Goal: Transaction & Acquisition: Purchase product/service

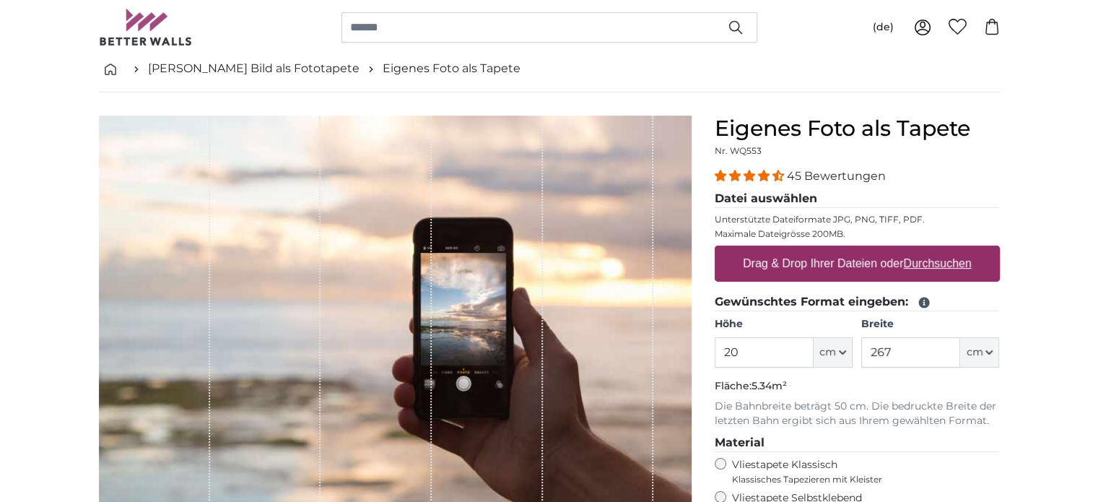
type input "2"
type input "300"
type input "600"
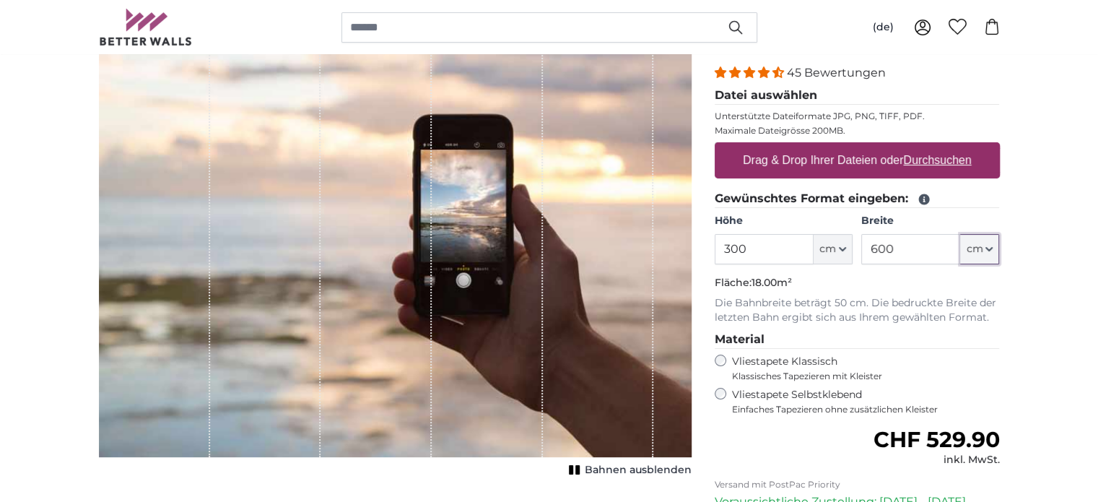
scroll to position [289, 0]
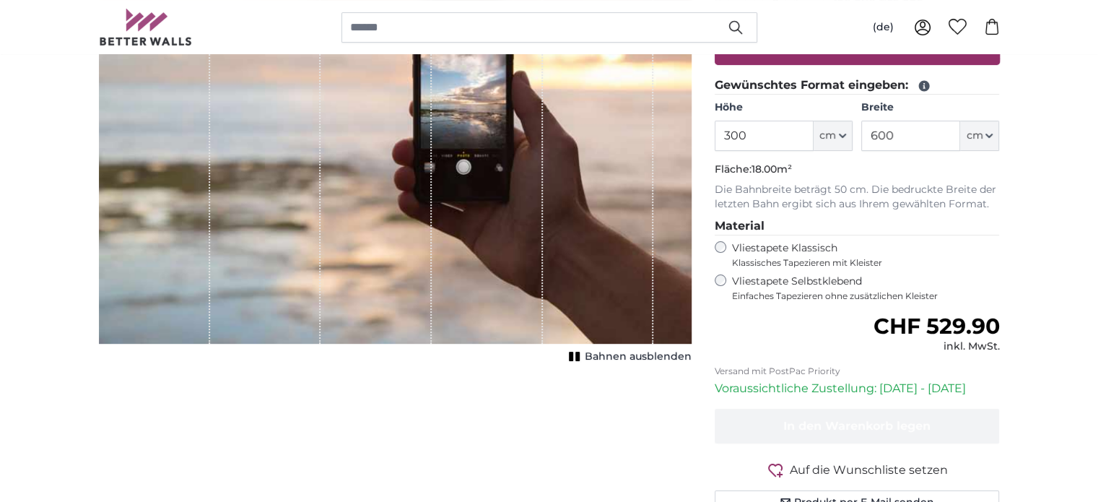
click at [758, 282] on label "Vliestapete Selbstklebend Einfaches Tapezieren ohne zusätzlichen Kleister" at bounding box center [866, 287] width 268 height 27
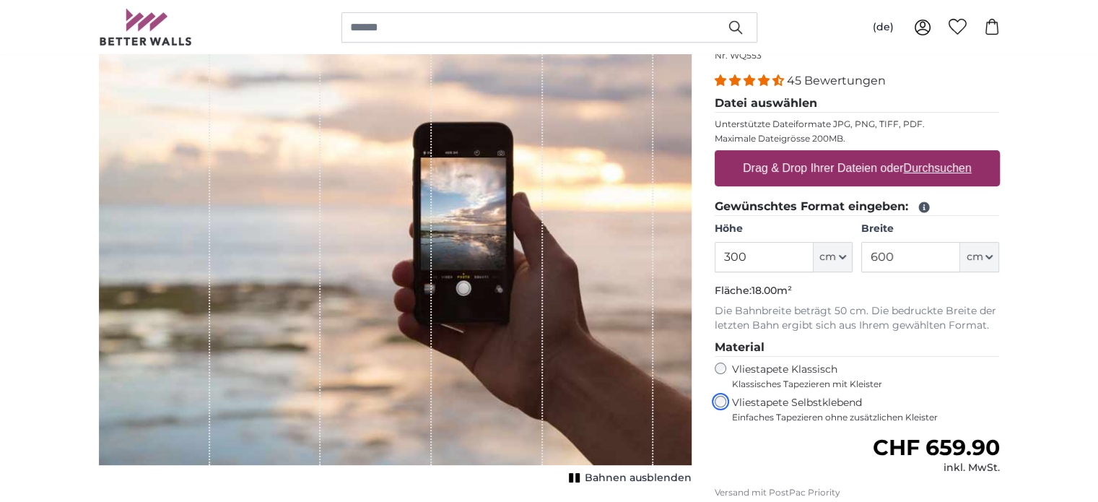
scroll to position [72, 0]
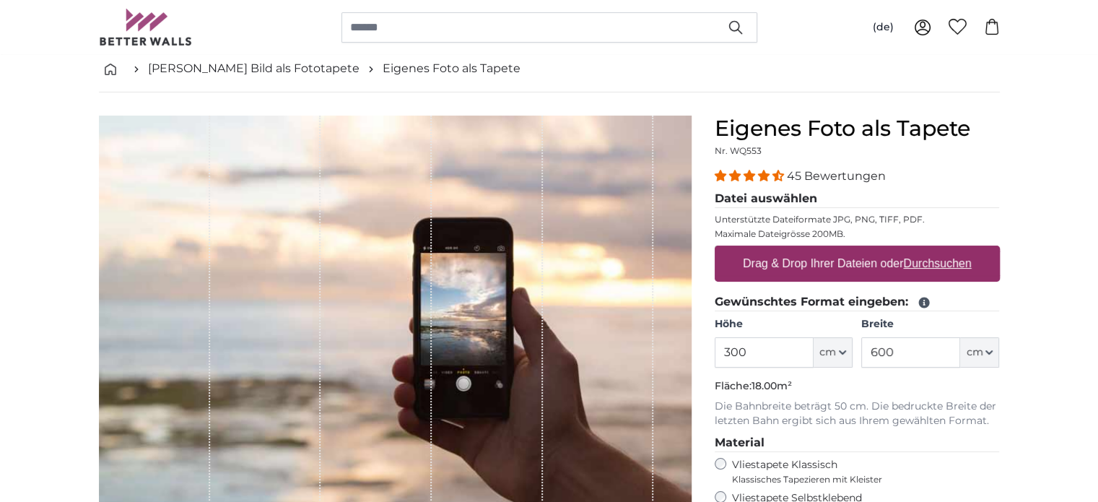
click at [817, 258] on label "Drag & Drop Ihrer Dateien oder Durchsuchen" at bounding box center [857, 263] width 240 height 29
click at [817, 250] on input "Drag & Drop Ihrer Dateien oder Durchsuchen" at bounding box center [856, 247] width 285 height 4
type input "**********"
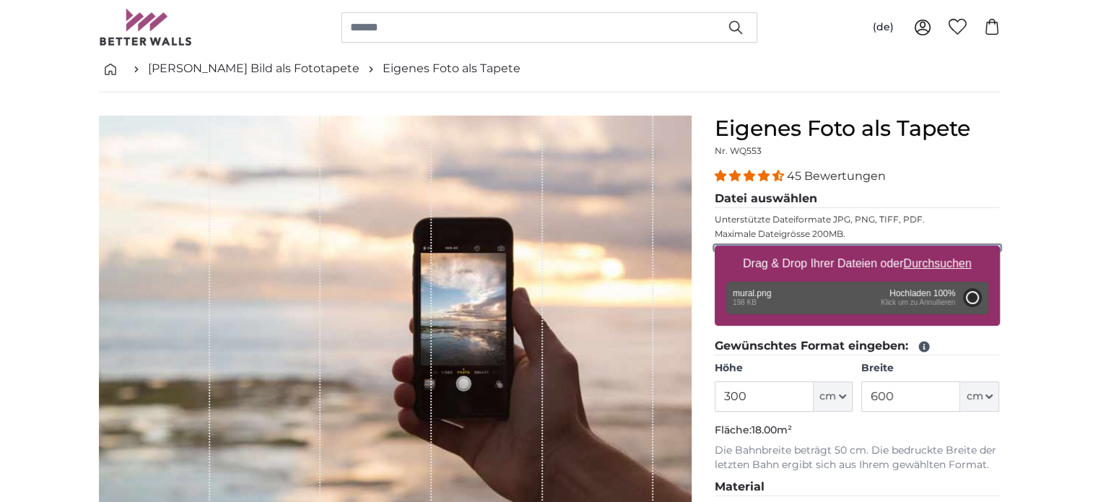
type input "69"
type input "246.3"
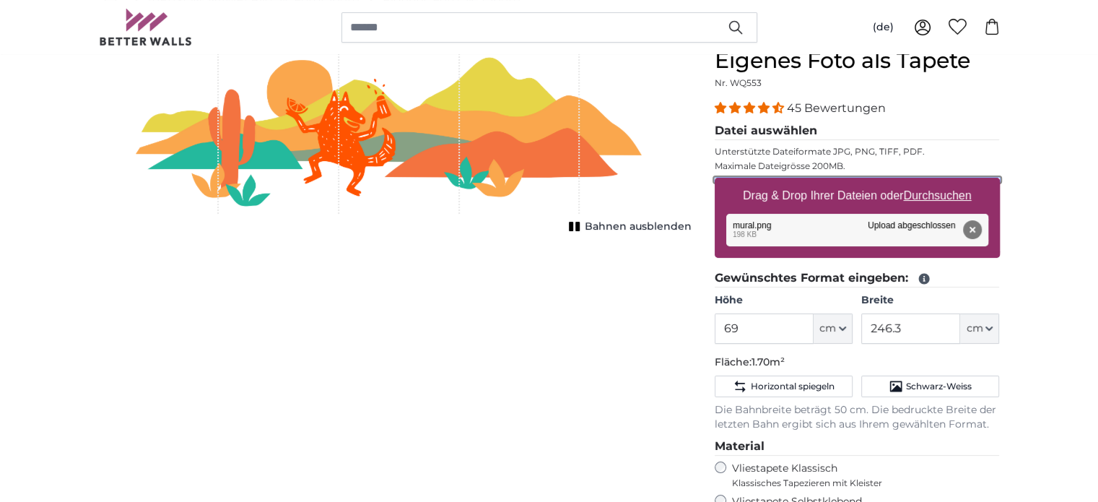
scroll to position [144, 0]
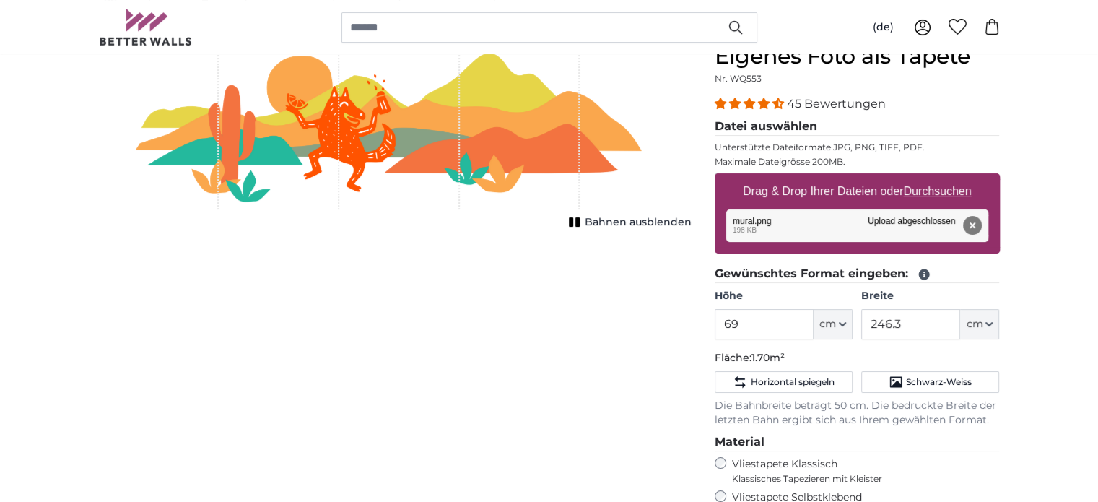
click at [605, 219] on span "Bahnen ausblenden" at bounding box center [638, 222] width 107 height 14
click at [579, 220] on rect "1 of 1" at bounding box center [577, 221] width 4 height 9
click at [579, 220] on icon "1 of 1" at bounding box center [575, 221] width 14 height 11
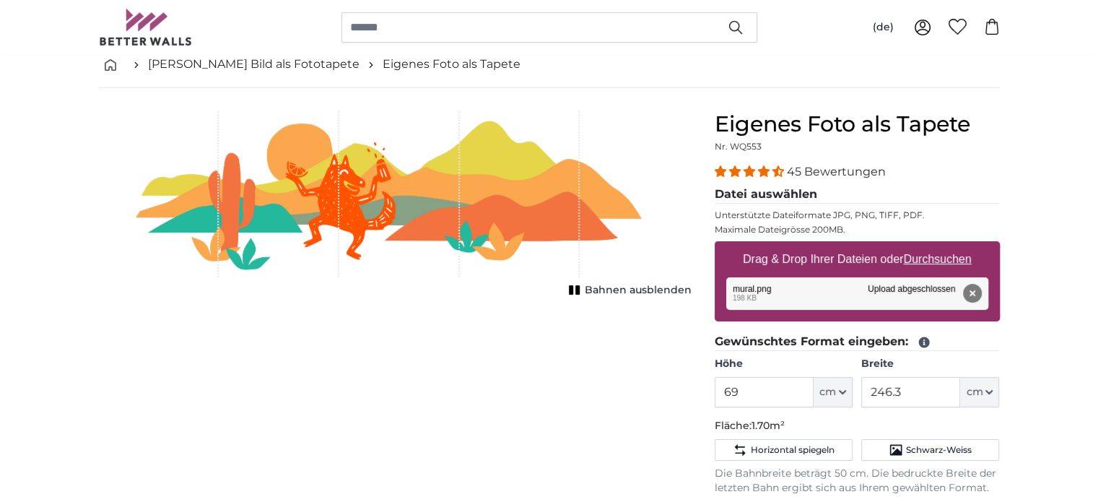
scroll to position [0, 0]
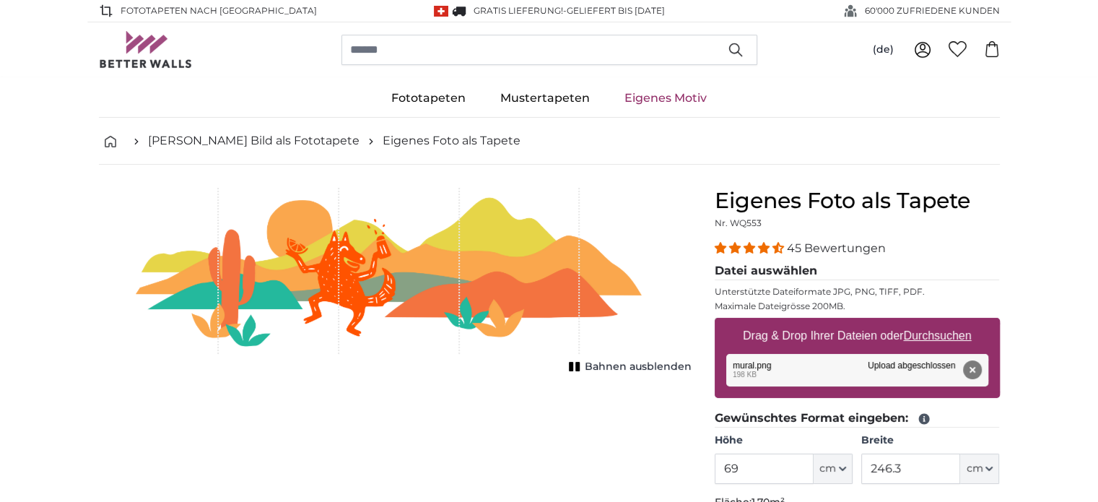
drag, startPoint x: 441, startPoint y: 253, endPoint x: 525, endPoint y: 255, distance: 84.5
click at [525, 255] on div "1 of 1" at bounding box center [395, 271] width 592 height 166
drag, startPoint x: 494, startPoint y: 266, endPoint x: 390, endPoint y: 279, distance: 104.6
click at [390, 279] on div "1 of 1" at bounding box center [395, 271] width 592 height 166
drag, startPoint x: 413, startPoint y: 254, endPoint x: 465, endPoint y: 230, distance: 57.2
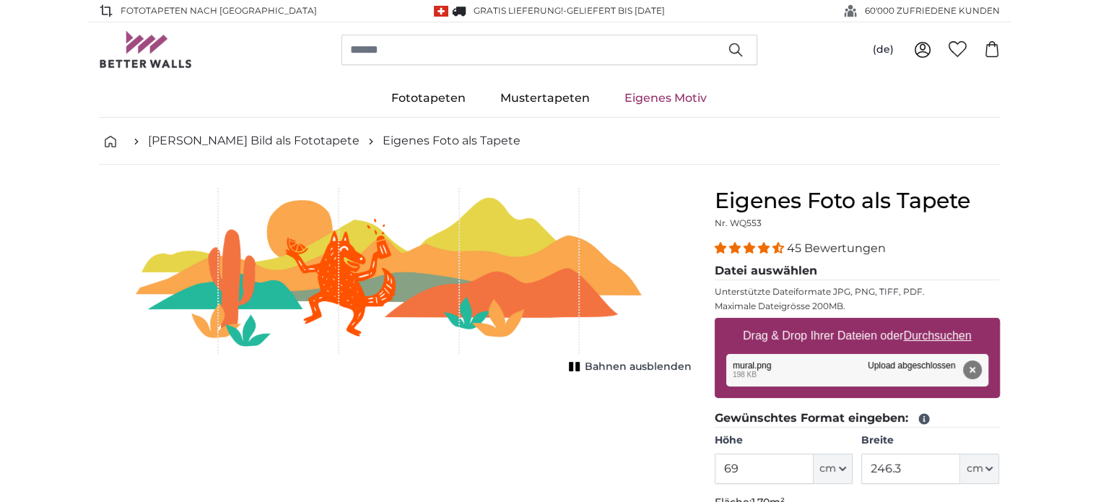
click at [459, 232] on div "1 of 1" at bounding box center [395, 271] width 592 height 166
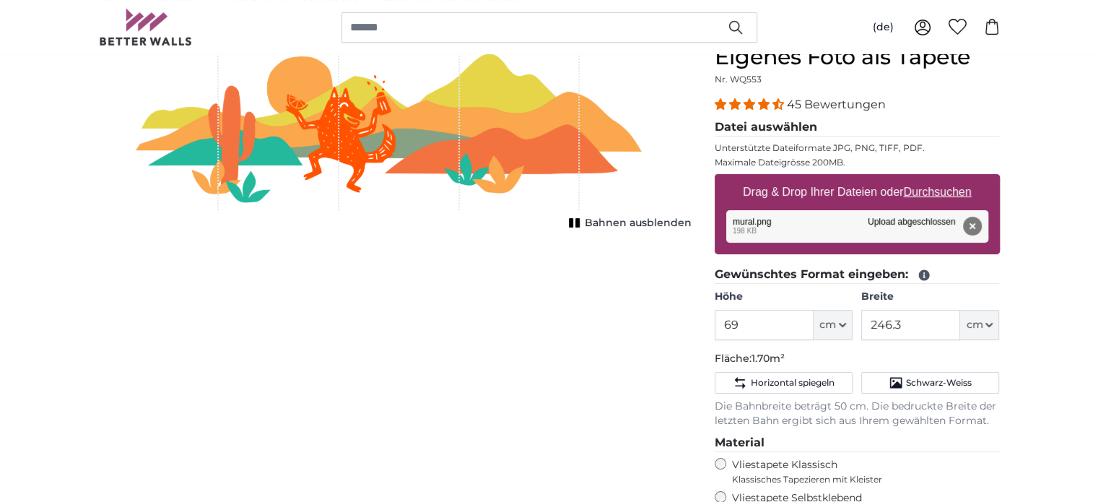
scroll to position [144, 0]
